Goal: Task Accomplishment & Management: Manage account settings

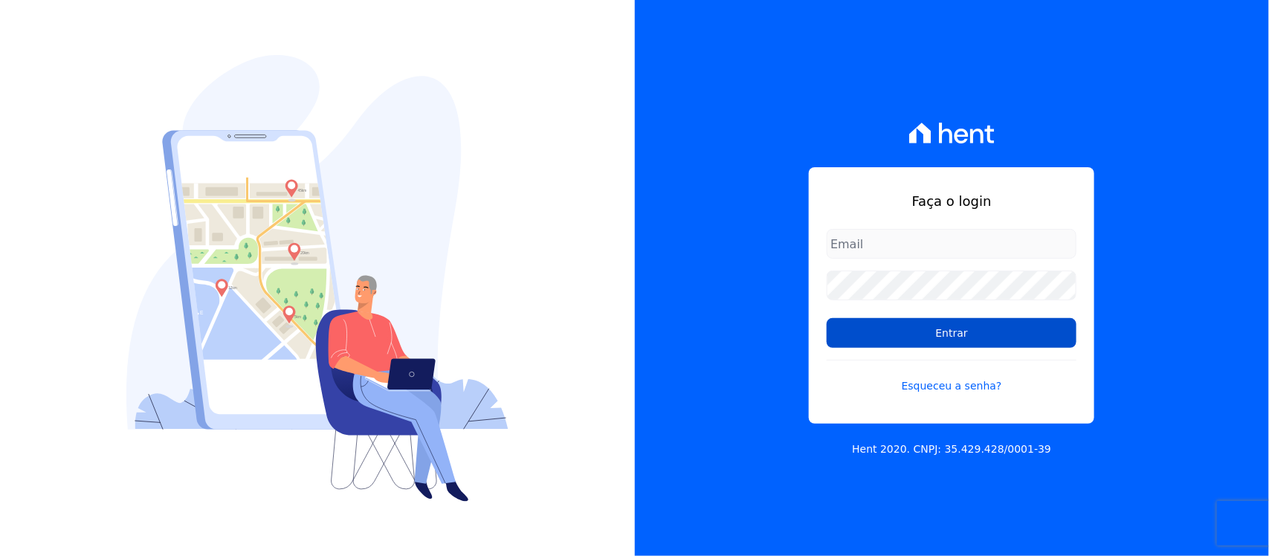
type input "[PERSON_NAME][EMAIL_ADDRESS][PERSON_NAME][DOMAIN_NAME]"
click at [874, 334] on input "Entrar" at bounding box center [951, 333] width 250 height 30
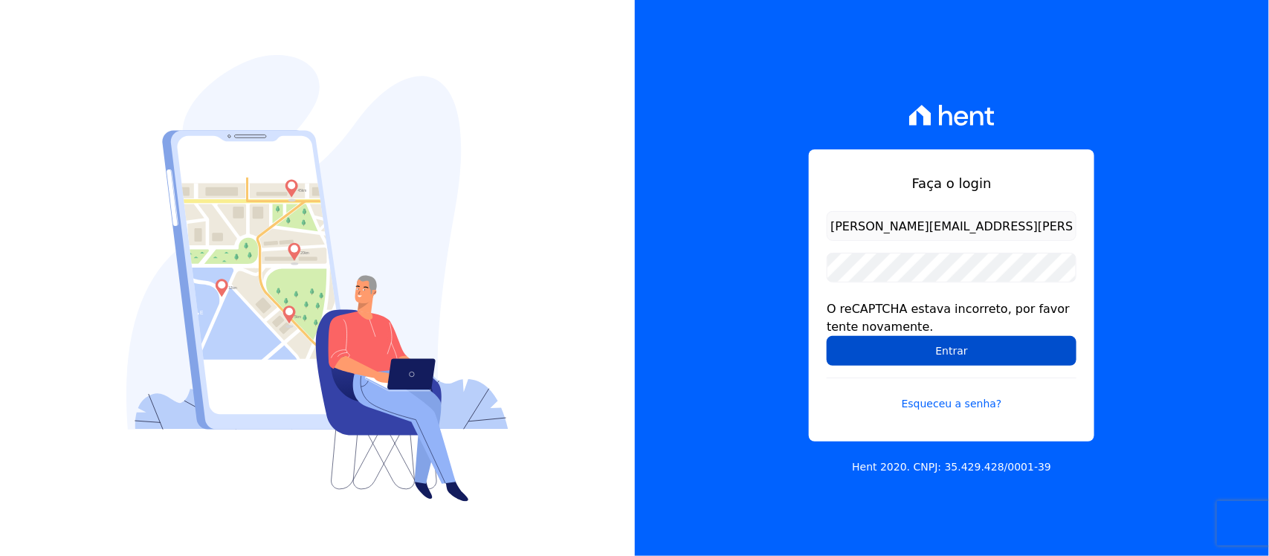
click at [910, 351] on input "Entrar" at bounding box center [951, 351] width 250 height 30
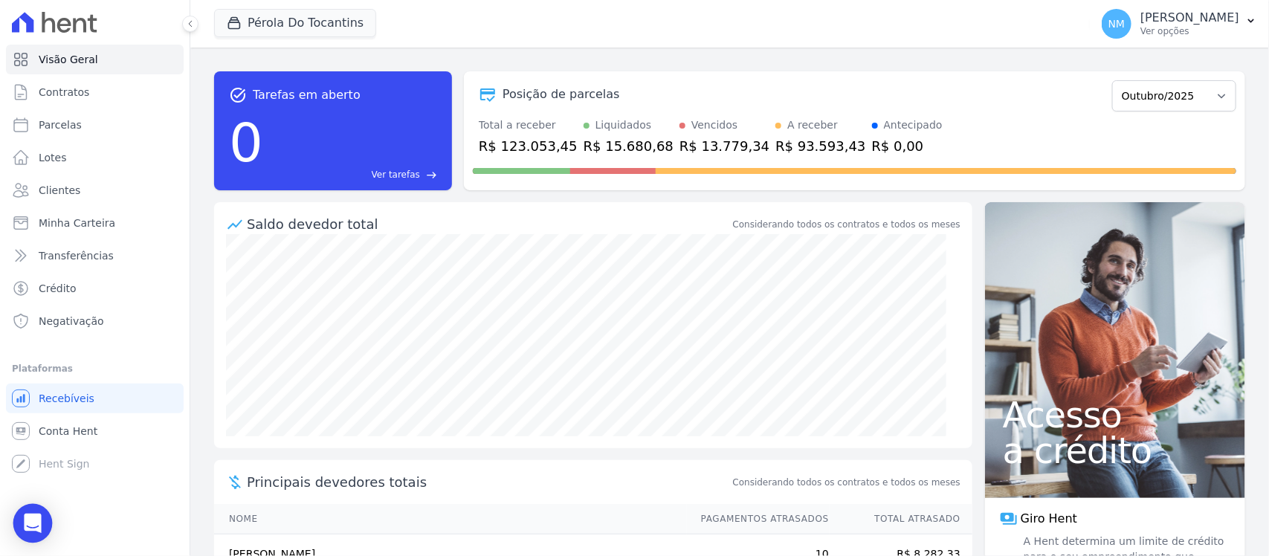
click at [23, 524] on div "Open Intercom Messenger" at bounding box center [32, 523] width 39 height 39
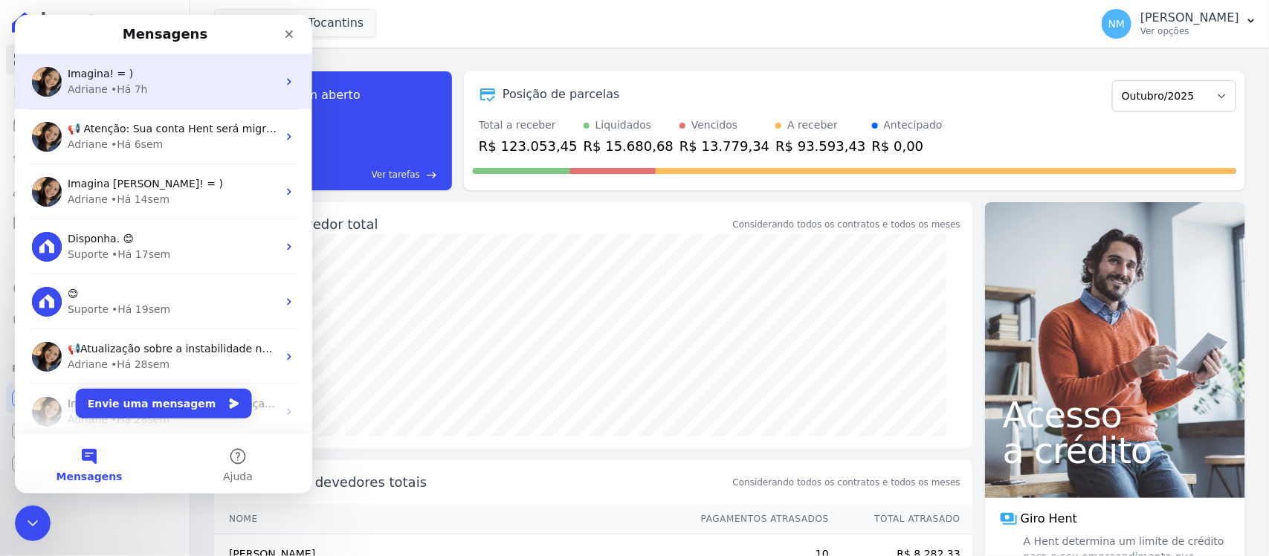
click at [188, 85] on div "Adriane • Há 7h" at bounding box center [173, 90] width 210 height 16
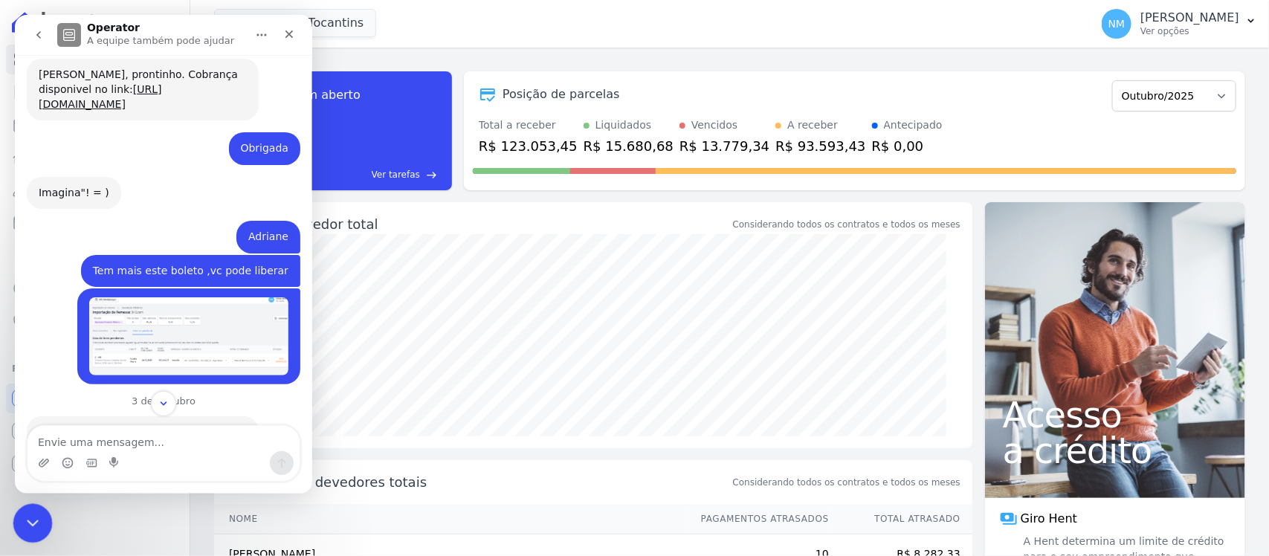
click at [48, 514] on div "Encerramento do Messenger da Intercom" at bounding box center [31, 521] width 36 height 36
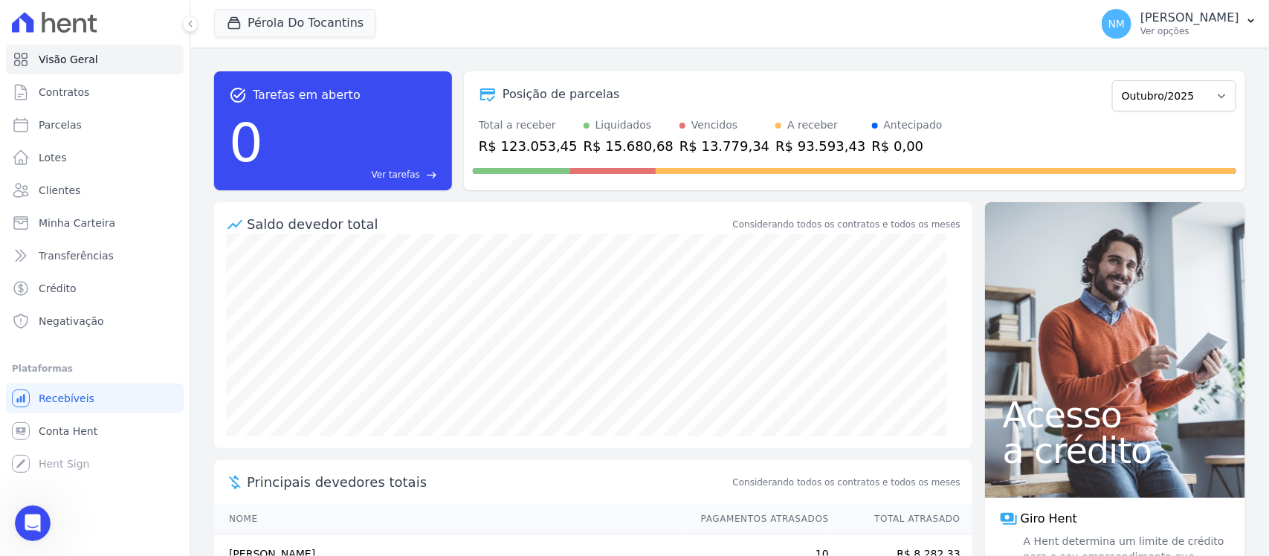
scroll to position [11977, 0]
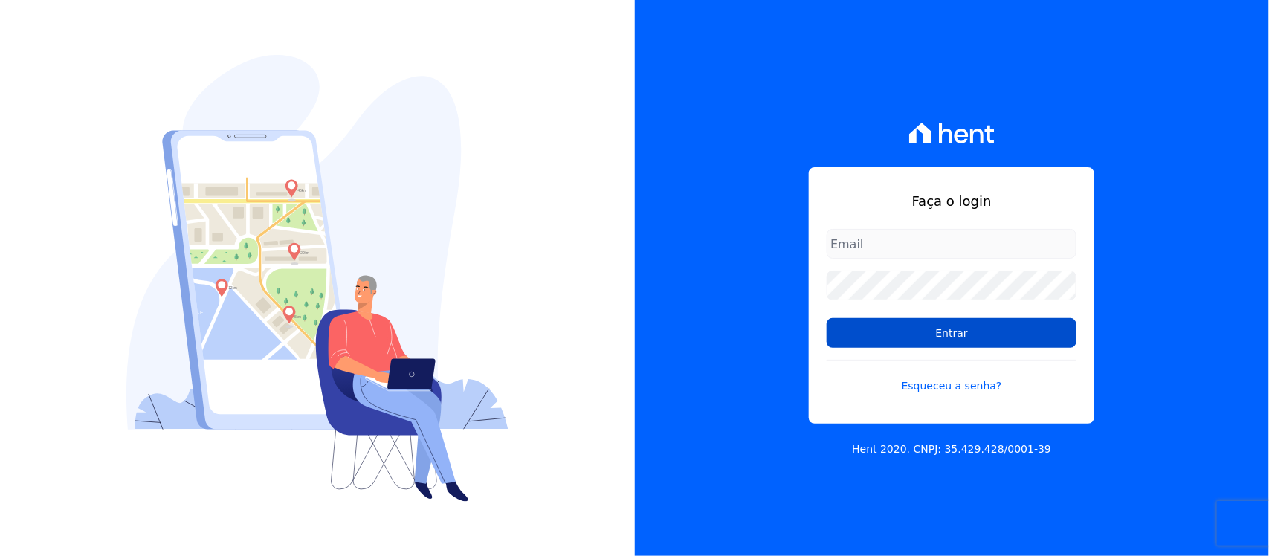
type input "[PERSON_NAME][EMAIL_ADDRESS][PERSON_NAME][DOMAIN_NAME]"
click at [884, 326] on input "Entrar" at bounding box center [951, 333] width 250 height 30
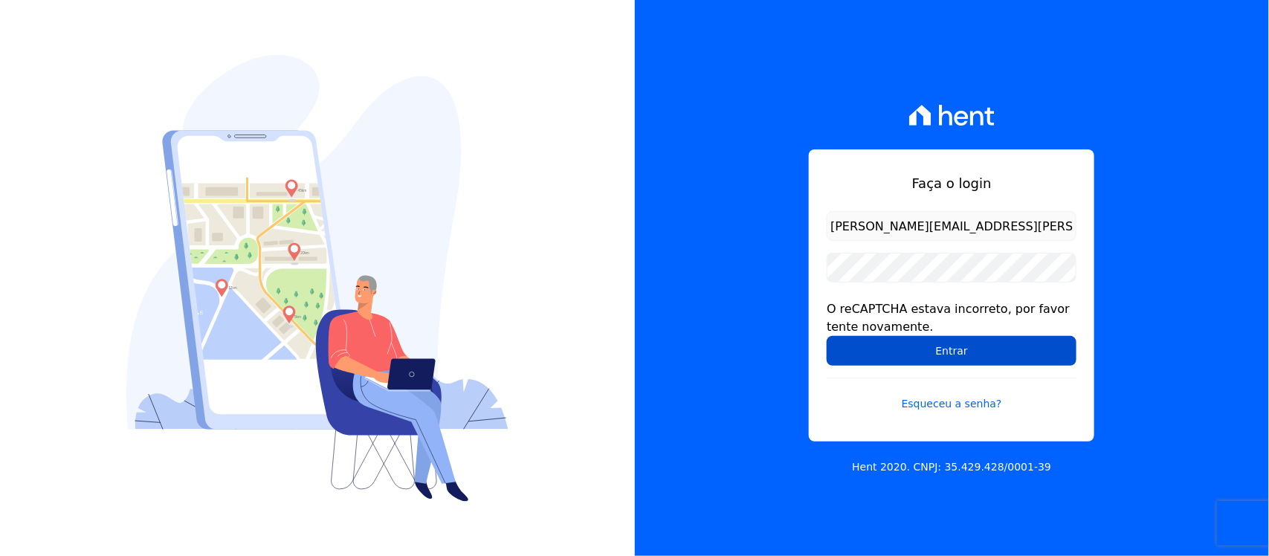
click at [884, 348] on input "Entrar" at bounding box center [951, 351] width 250 height 30
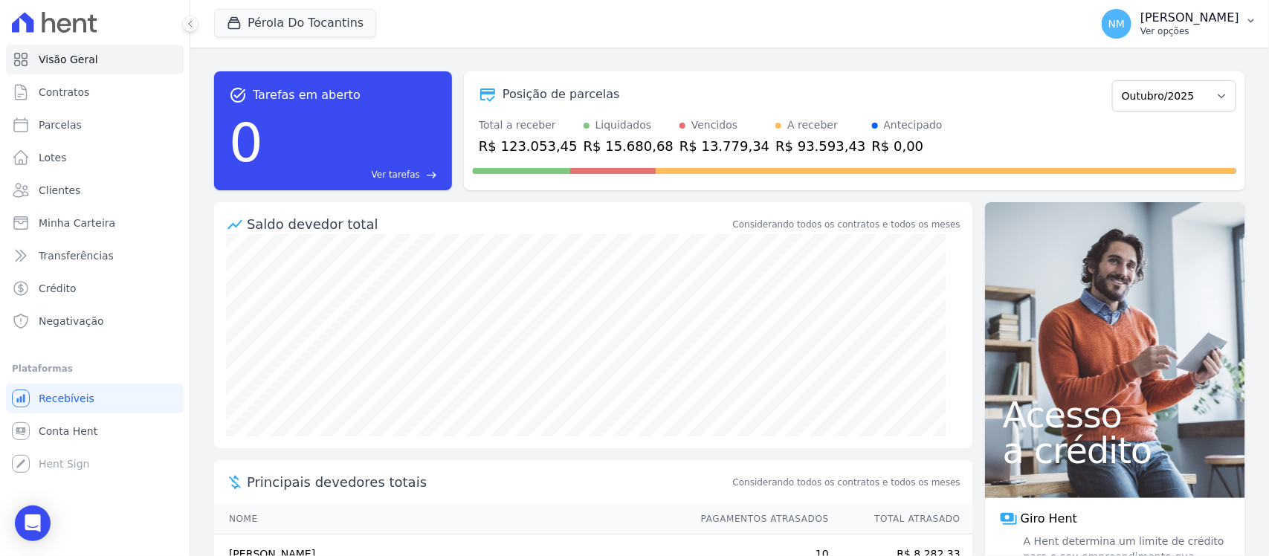
click at [1254, 19] on icon "button" at bounding box center [1251, 21] width 12 height 12
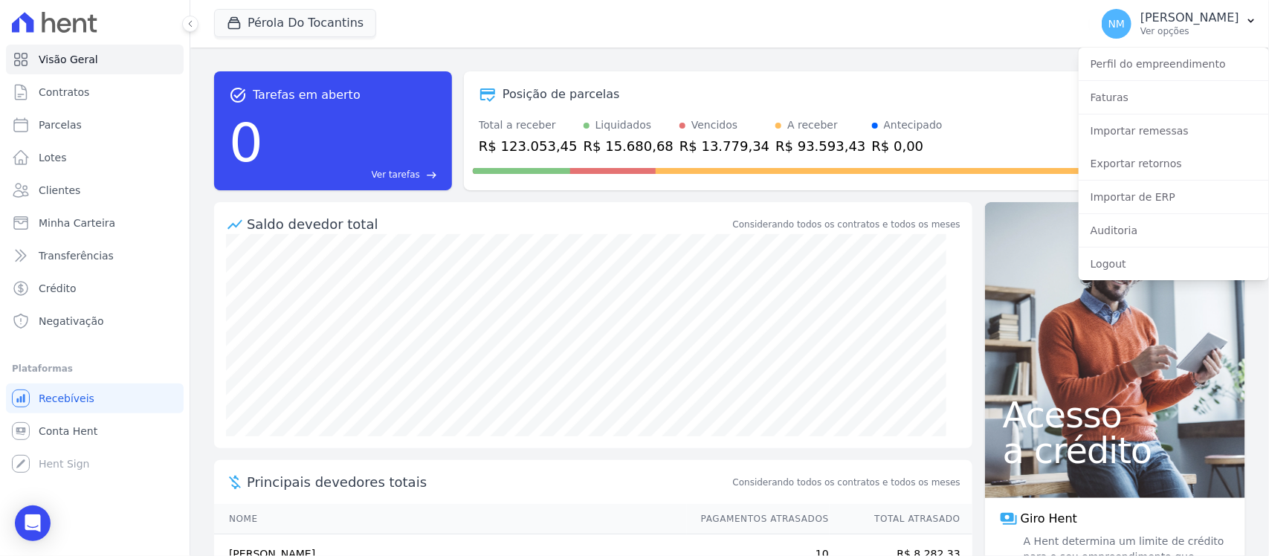
drag, startPoint x: 960, startPoint y: 120, endPoint x: 971, endPoint y: 116, distance: 11.8
click at [960, 119] on div "Total a receber R$ 123.053,45 Liquidados R$ 15.680,68 Vencidos R$ 13.779,34 A r…" at bounding box center [854, 136] width 763 height 39
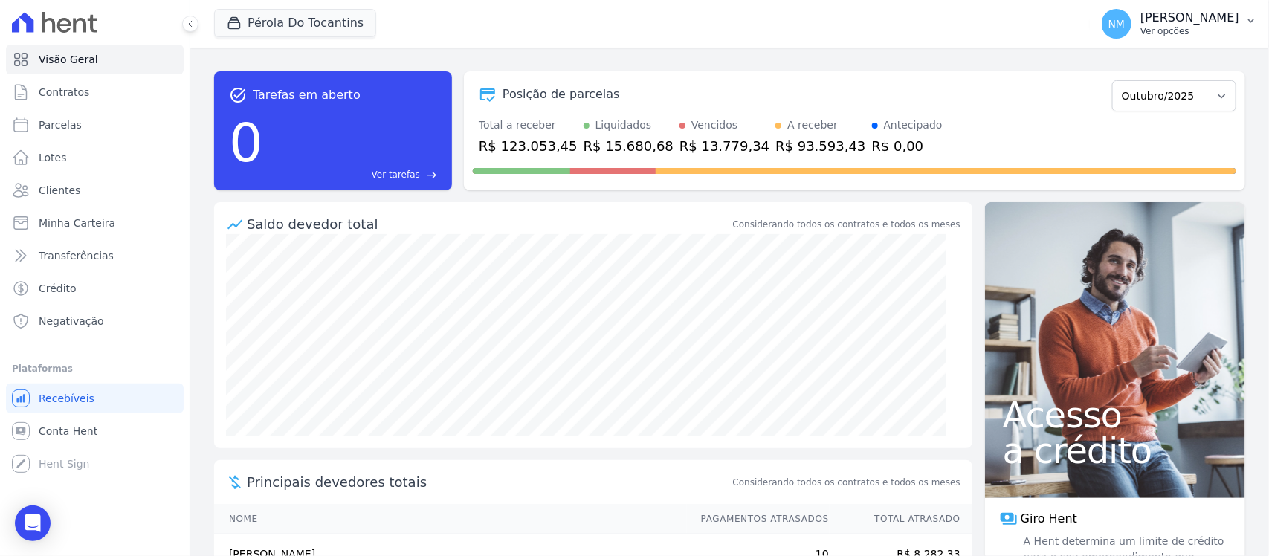
click at [1176, 27] on p "Ver opções" at bounding box center [1189, 31] width 99 height 12
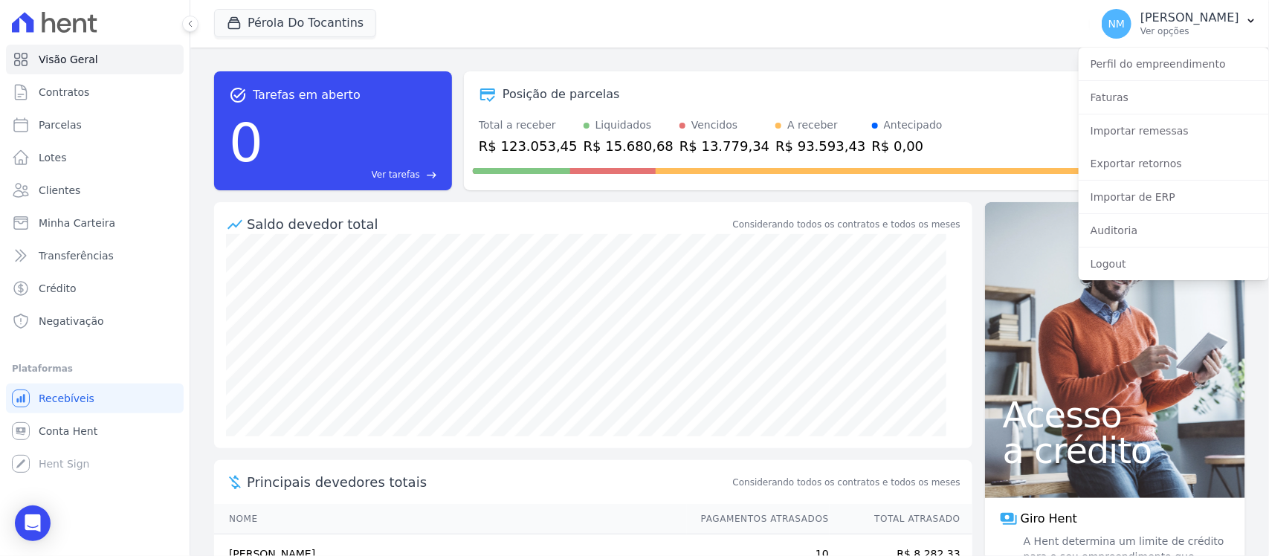
click at [990, 89] on div "Posição de parcelas" at bounding box center [789, 94] width 633 height 18
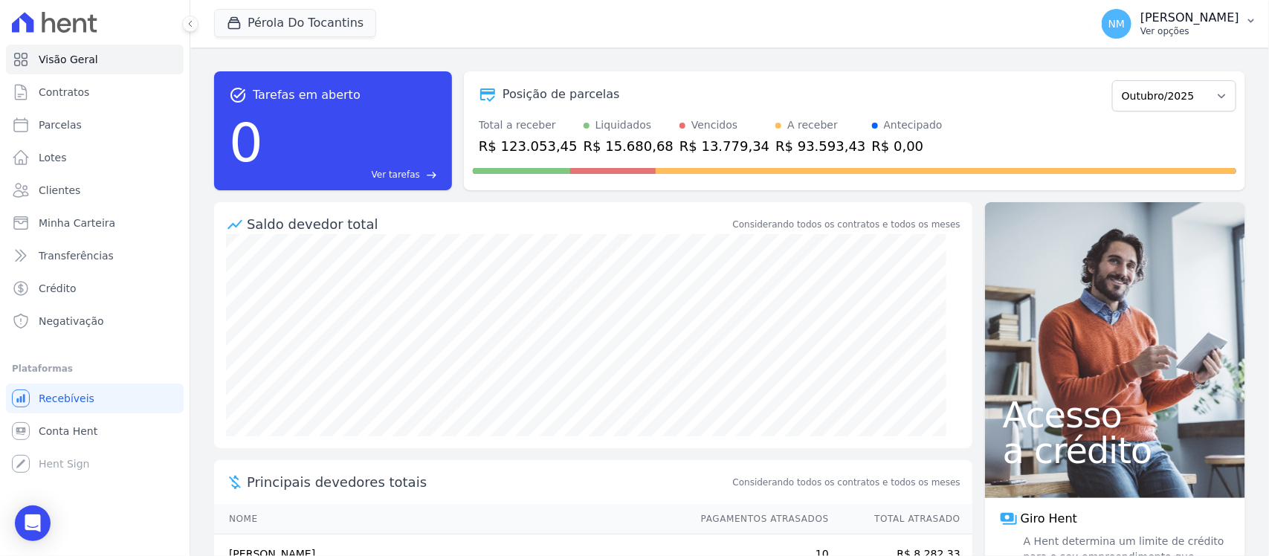
click at [1249, 26] on button "NM Nilda Moura Ver opções" at bounding box center [1178, 24] width 179 height 42
